Goal: Task Accomplishment & Management: Use online tool/utility

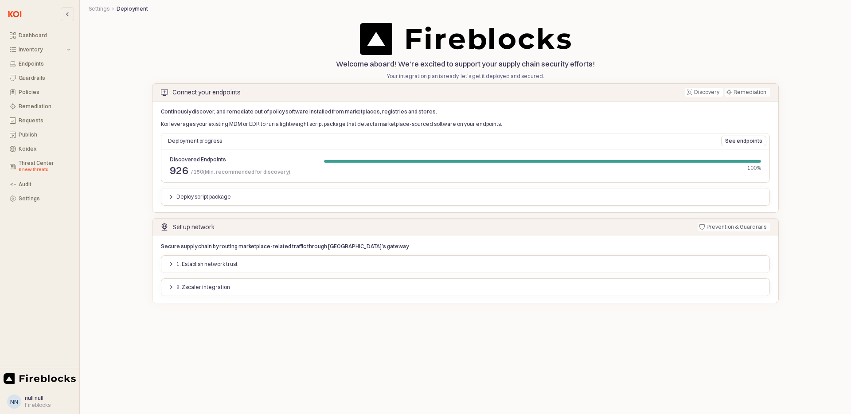
click at [201, 196] on p "Deploy script package" at bounding box center [204, 196] width 55 height 7
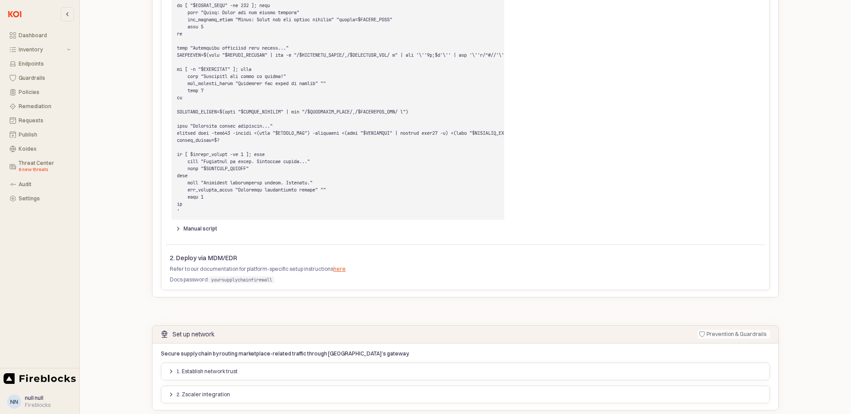
scroll to position [812, 0]
click at [192, 232] on p "Manual script" at bounding box center [201, 228] width 34 height 7
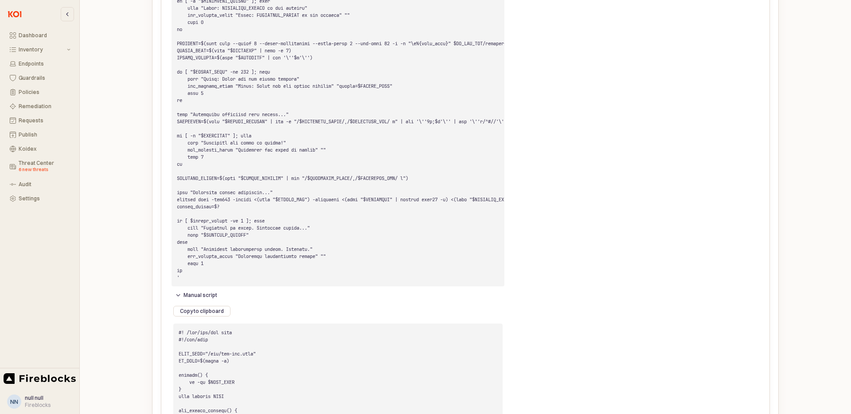
scroll to position [847, 0]
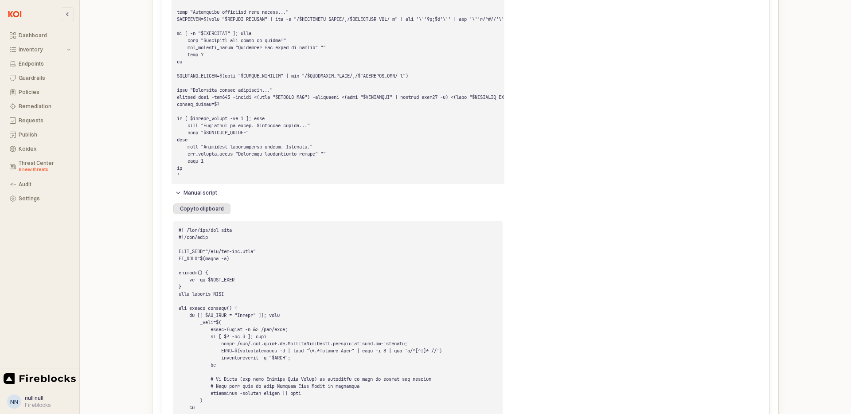
click at [212, 212] on p "Copy to clipboard" at bounding box center [202, 208] width 44 height 7
